Goal: Check status: Check status

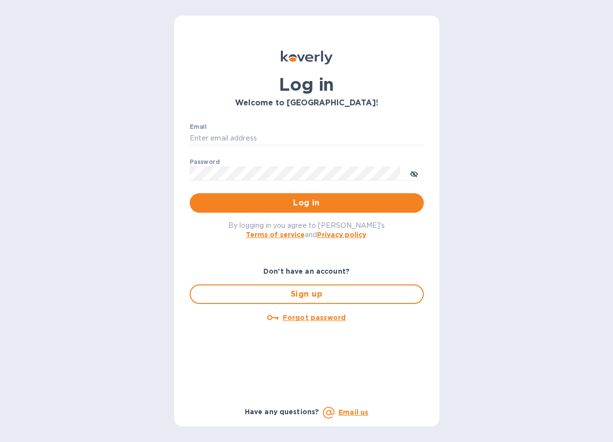
scroll to position [7, 0]
type input "[EMAIL_ADDRESS][DOMAIN_NAME]"
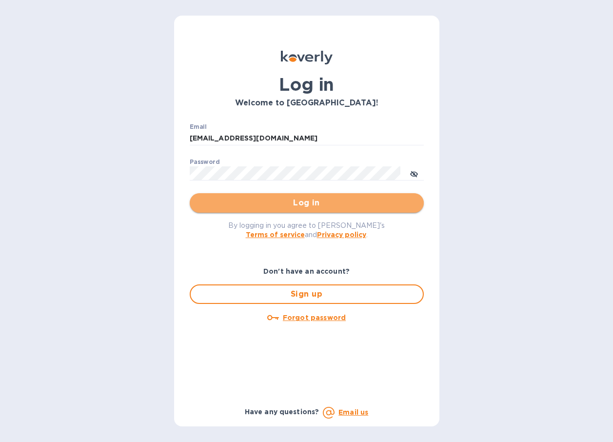
click at [327, 197] on span "Log in" at bounding box center [306, 203] width 218 height 12
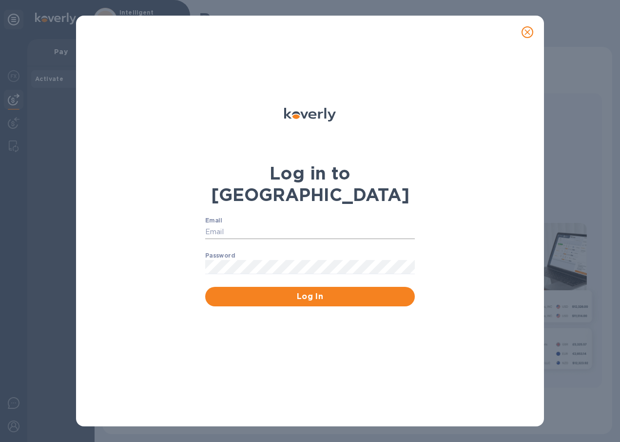
type input "[EMAIL_ADDRESS][DOMAIN_NAME]"
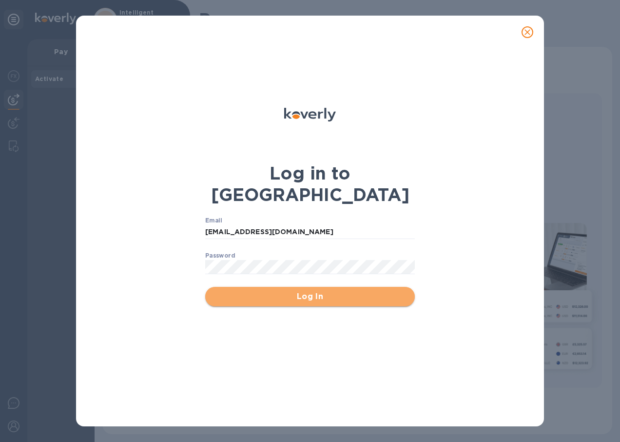
click at [261, 290] on span "Log In" at bounding box center [310, 296] width 194 height 12
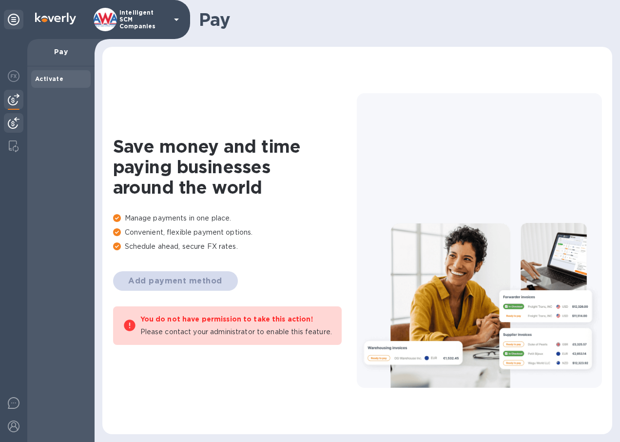
click at [8, 120] on img at bounding box center [14, 123] width 12 height 12
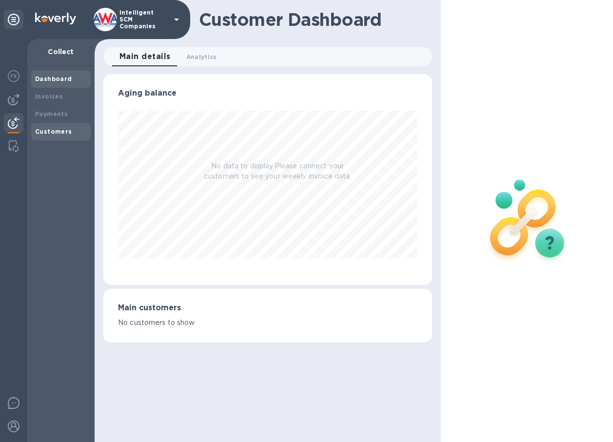
scroll to position [211, 328]
click at [53, 112] on b "Payments" at bounding box center [51, 113] width 33 height 7
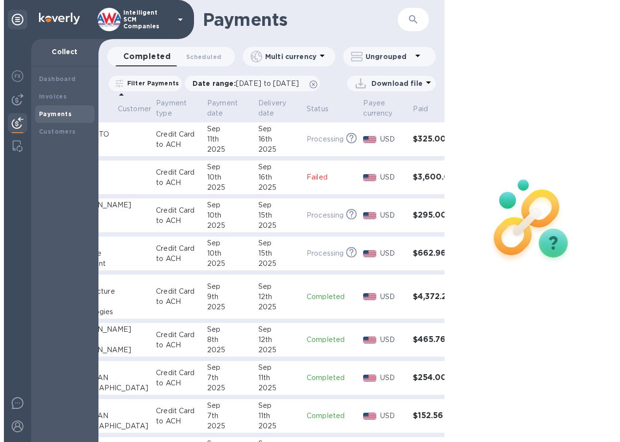
scroll to position [0, 101]
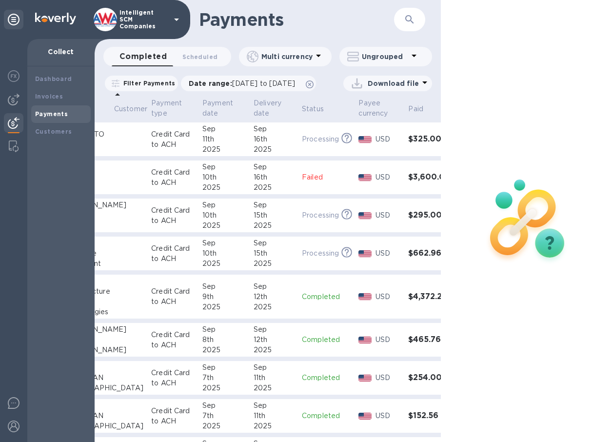
click at [302, 144] on p "Processing" at bounding box center [320, 139] width 37 height 10
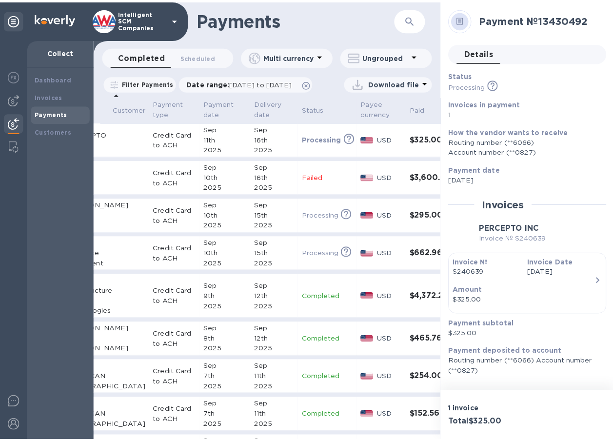
scroll to position [0, 97]
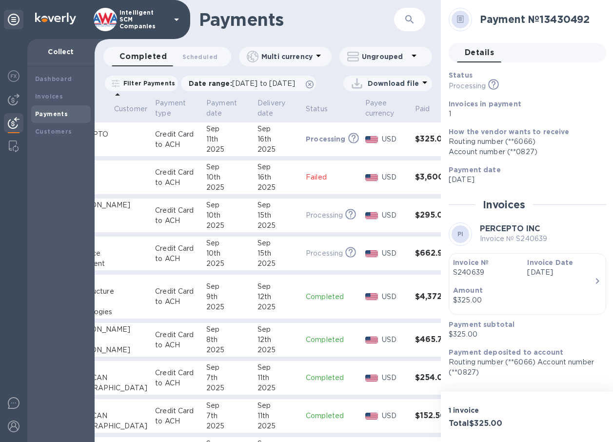
click at [306, 144] on p "Processing" at bounding box center [326, 139] width 40 height 10
click at [550, 186] on div "Payment date [DATE]" at bounding box center [522, 175] width 157 height 28
click at [522, 382] on div "Payment № 13430492 Details 0 Status Processing This payment is under compliance…" at bounding box center [527, 195] width 173 height 391
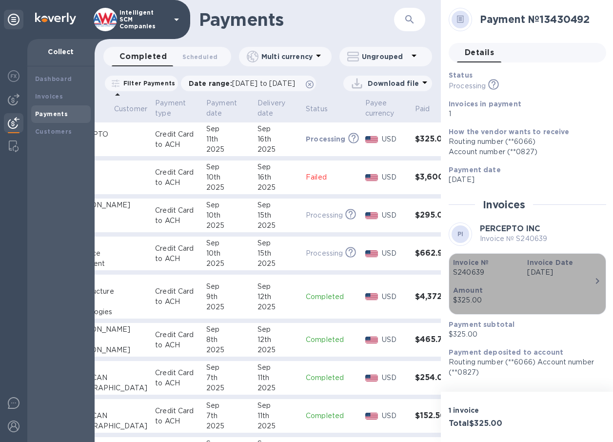
click at [482, 267] on p "S240639" at bounding box center [486, 272] width 66 height 10
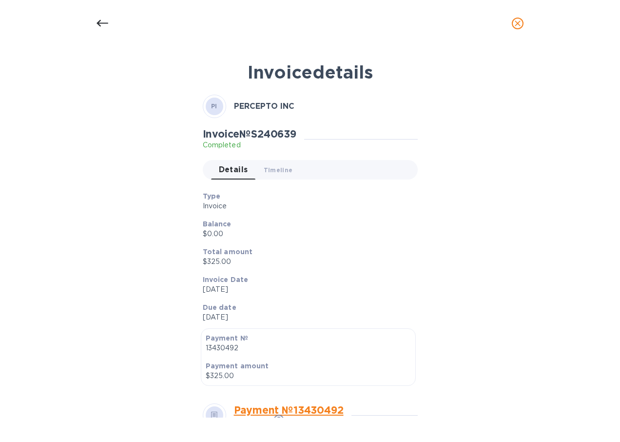
click at [287, 133] on h2 "Invoice № S240639" at bounding box center [250, 134] width 94 height 12
click at [95, 20] on div at bounding box center [102, 23] width 23 height 23
